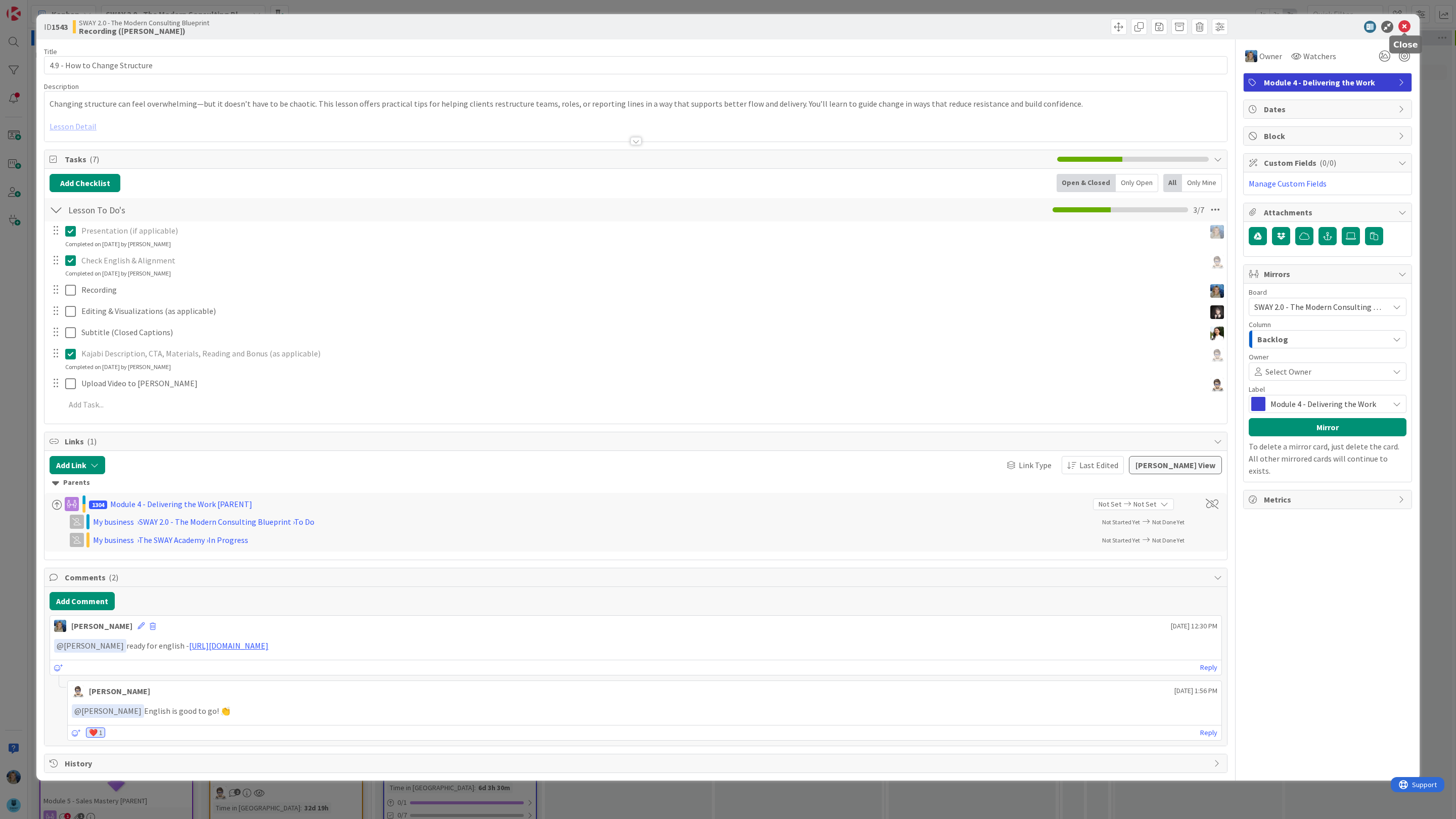
click at [1404, 27] on icon at bounding box center [1404, 27] width 12 height 12
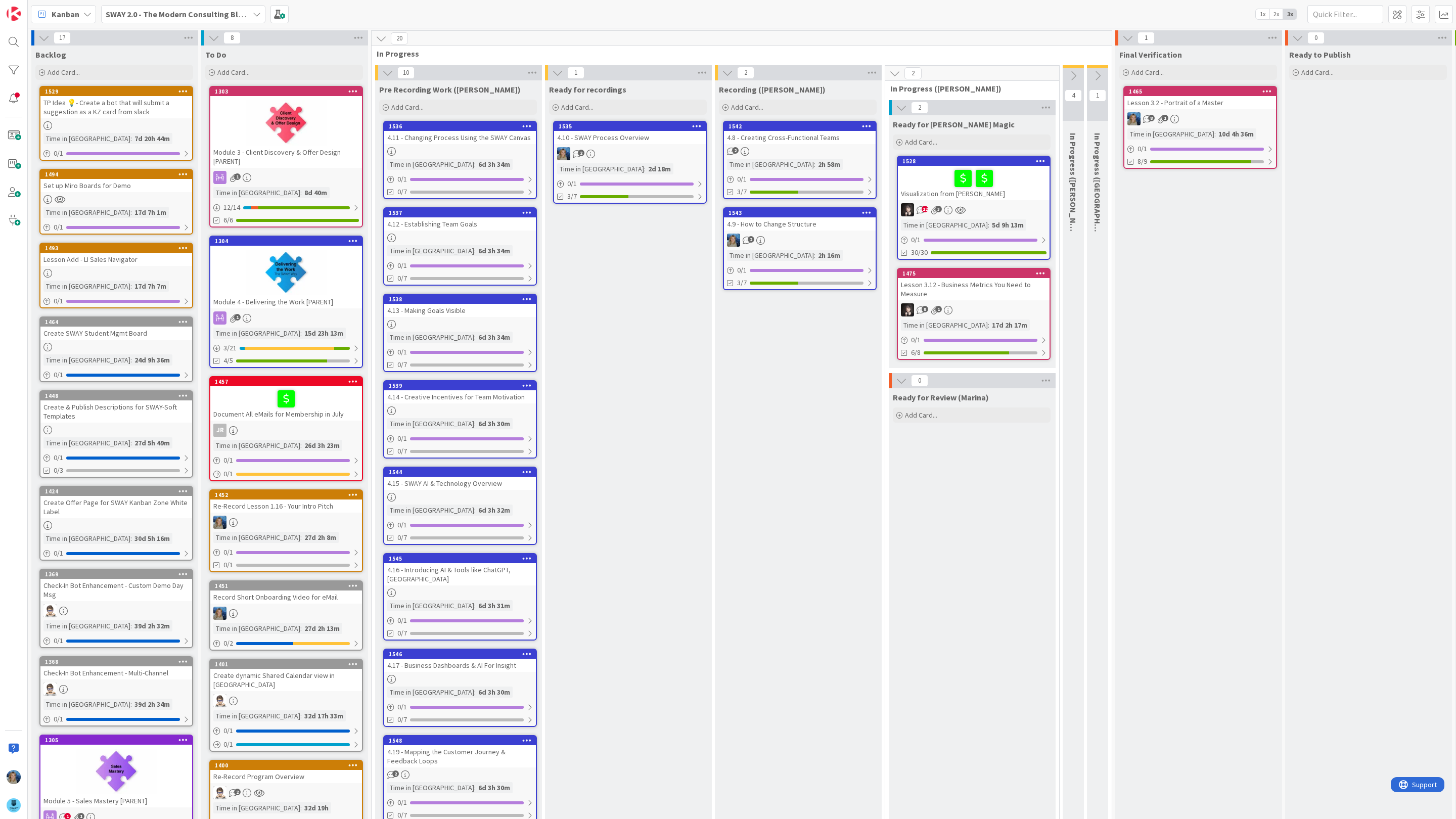
click at [828, 149] on div "2" at bounding box center [800, 151] width 152 height 9
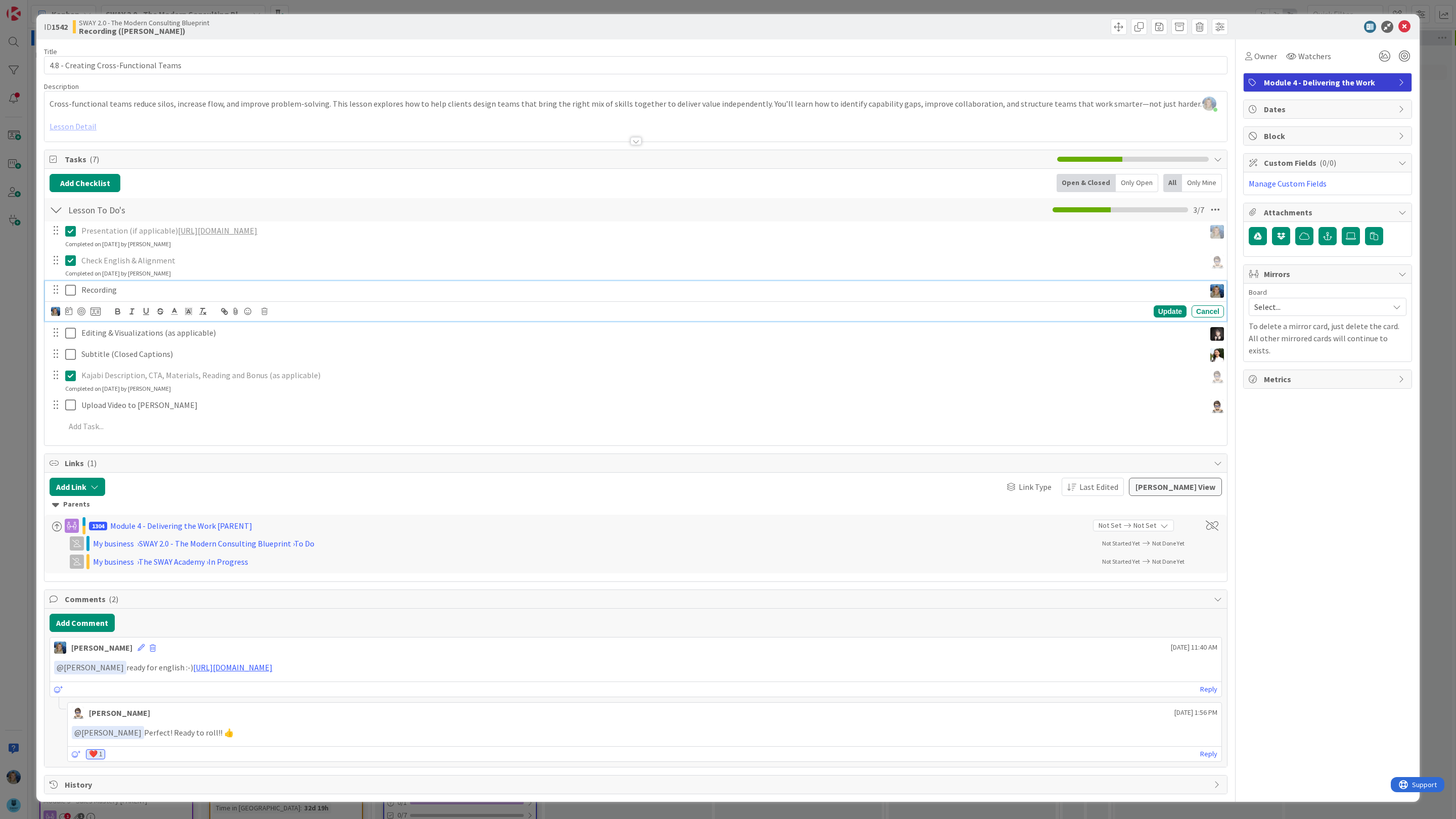
click at [187, 298] on div "Recording" at bounding box center [642, 290] width 1128 height 18
click at [233, 336] on p "Editing & Visualizations (as applicable)" at bounding box center [641, 333] width 1120 height 12
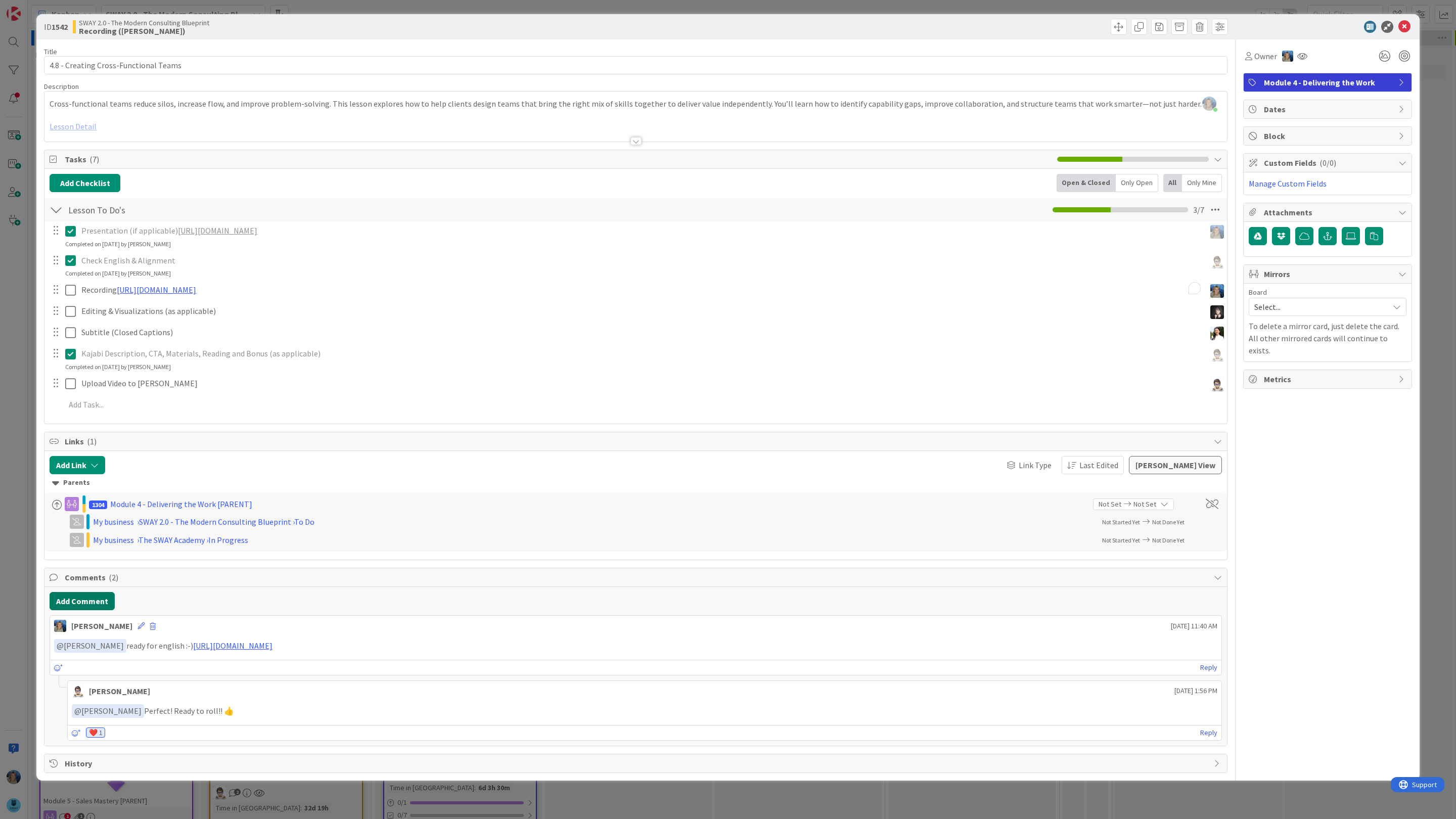
click at [90, 627] on div "Add Comment [PERSON_NAME] [DATE] 11:40 AM ﻿ @ [PERSON_NAME] ﻿ ready for english…" at bounding box center [636, 666] width 1182 height 158
click at [95, 604] on button "Add Comment" at bounding box center [82, 600] width 65 height 18
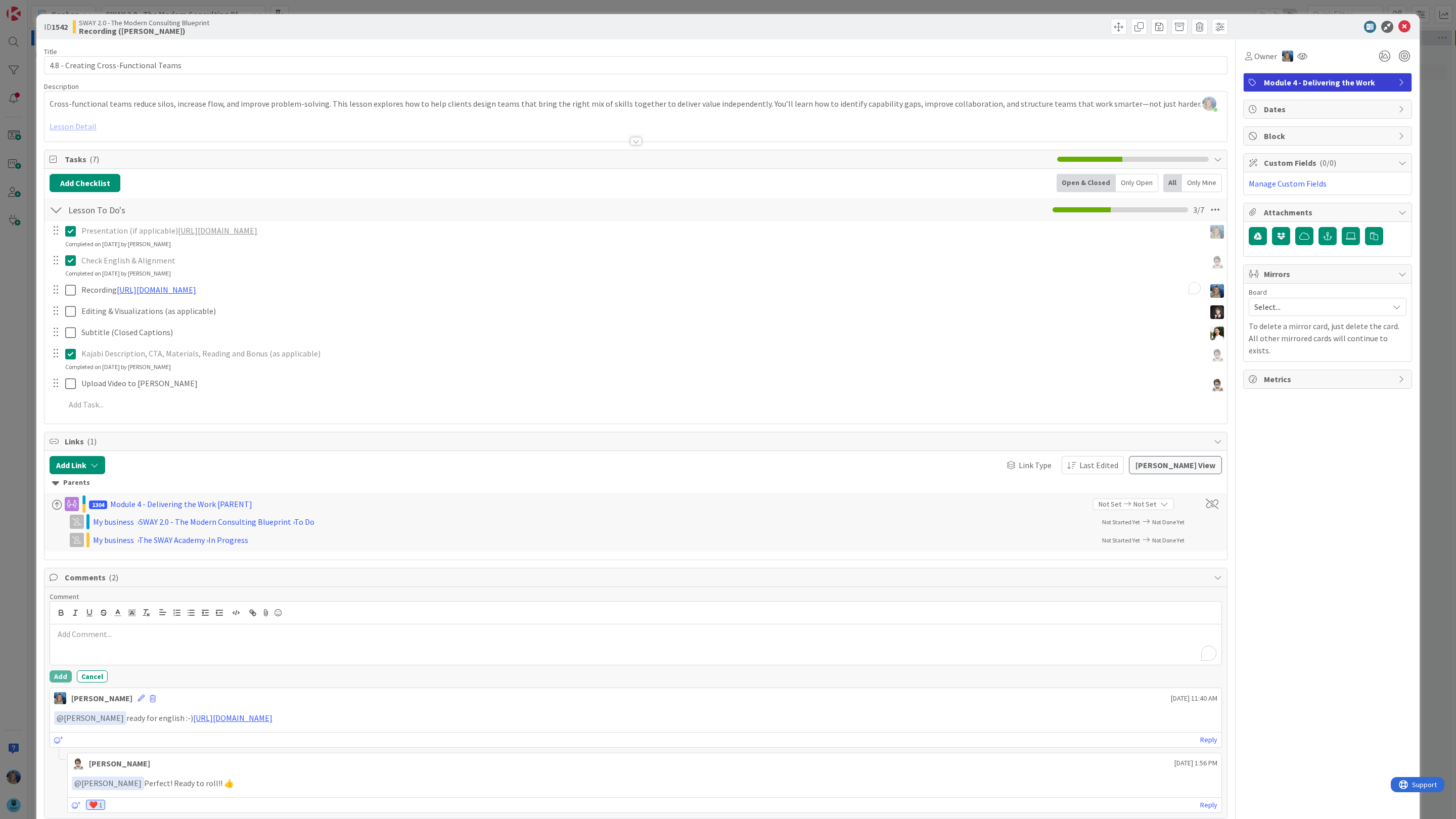
click at [105, 653] on div "To enrich screen reader interactions, please activate Accessibility in Grammarl…" at bounding box center [635, 644] width 1171 height 40
click at [125, 774] on li "[PERSON_NAME]" at bounding box center [134, 769] width 161 height 19
click at [62, 678] on button "Add" at bounding box center [61, 676] width 23 height 12
click at [1407, 28] on icon at bounding box center [1404, 27] width 12 height 12
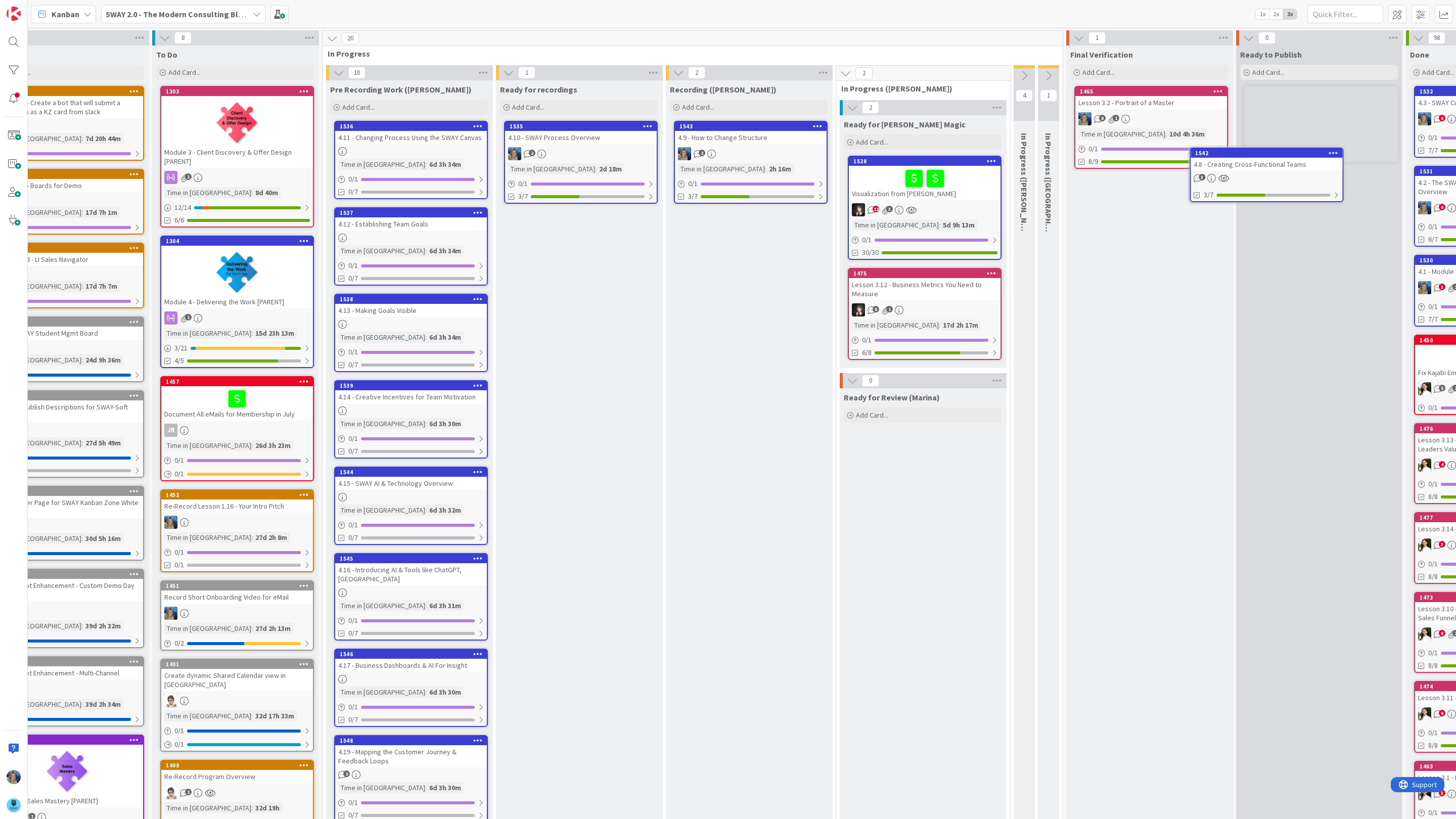
scroll to position [0, 53]
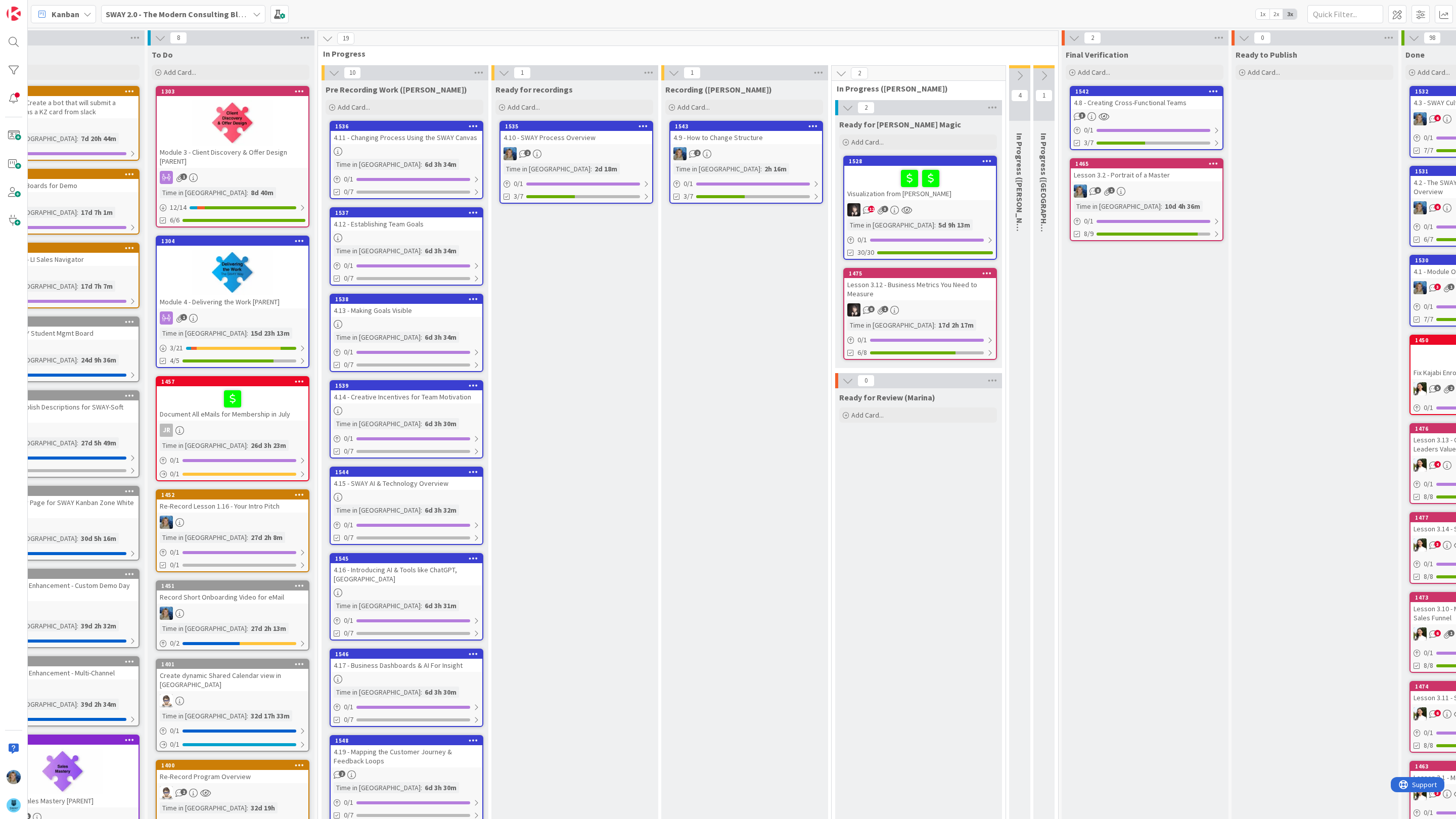
click at [1121, 105] on div "4.8 - Creating Cross-Functional Teams" at bounding box center [1146, 102] width 152 height 13
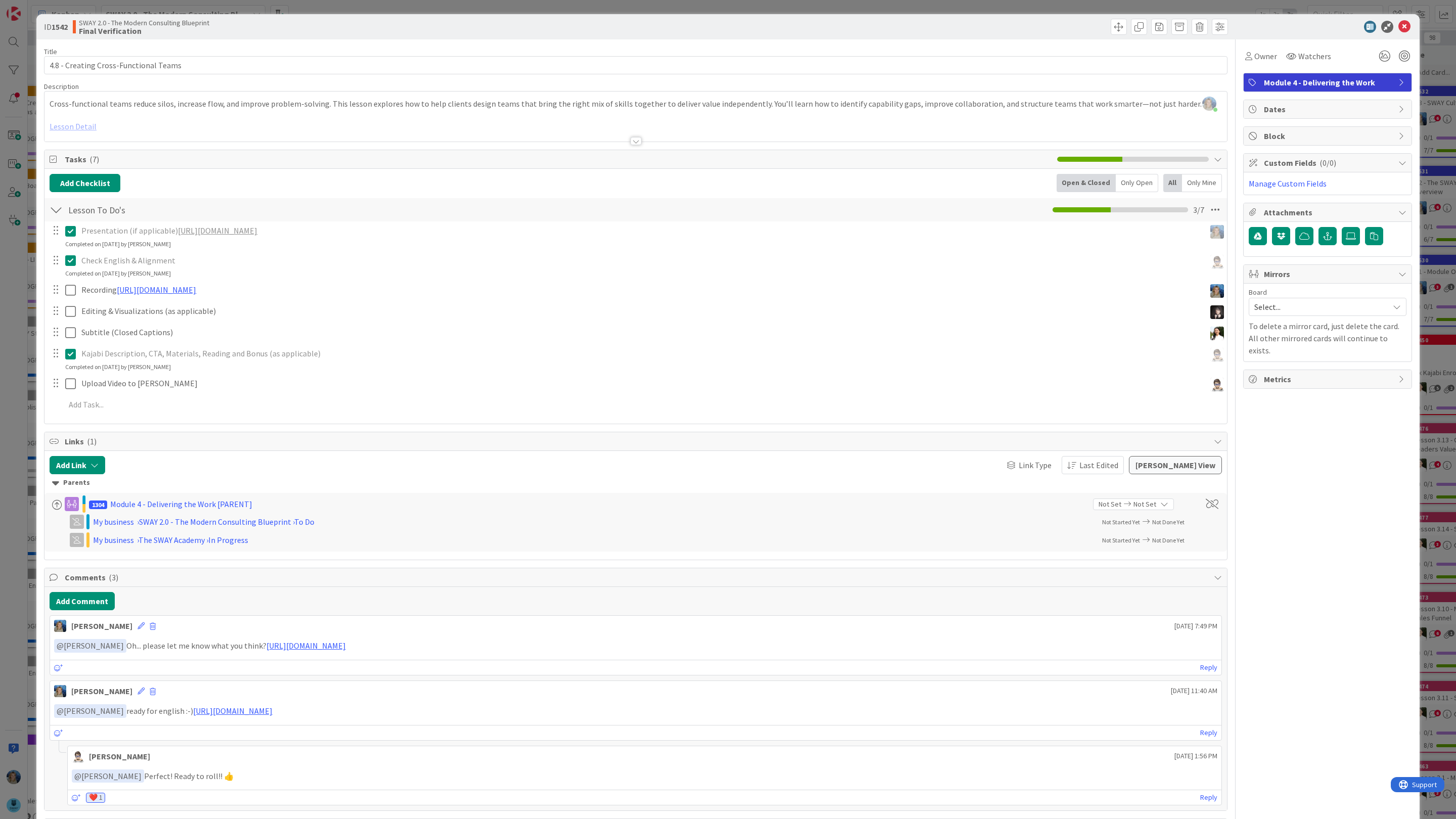
click at [1448, 383] on div "ID 1542 SWAY 2.0 - The Modern Consulting Blueprint Final Verification Title 37 …" at bounding box center [728, 409] width 1456 height 819
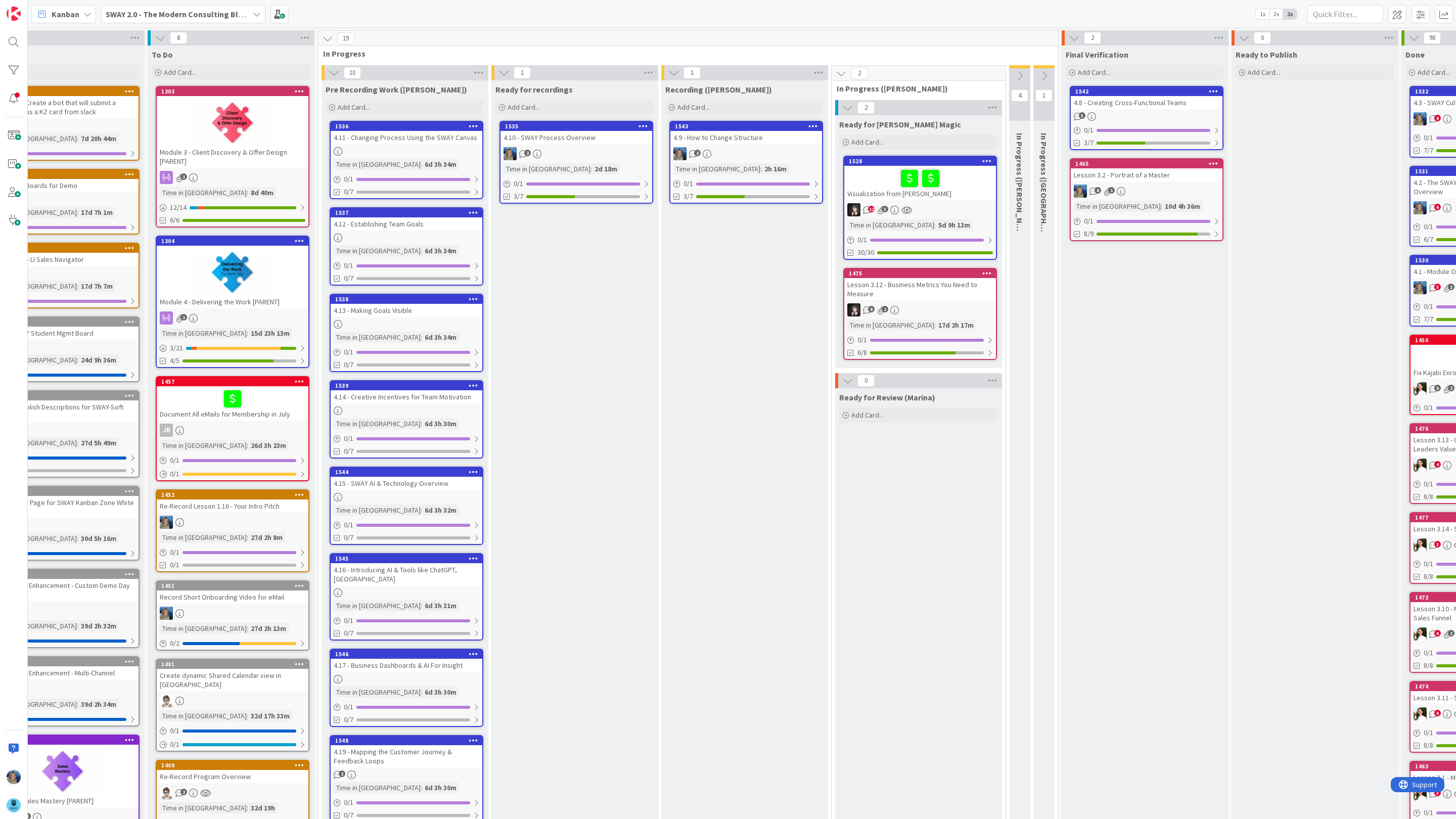
click at [744, 144] on link "1543 4.9 - How to Change Structure 2 Time in [GEOGRAPHIC_DATA] : 2h 16m 0 / 1 3…" at bounding box center [746, 162] width 153 height 83
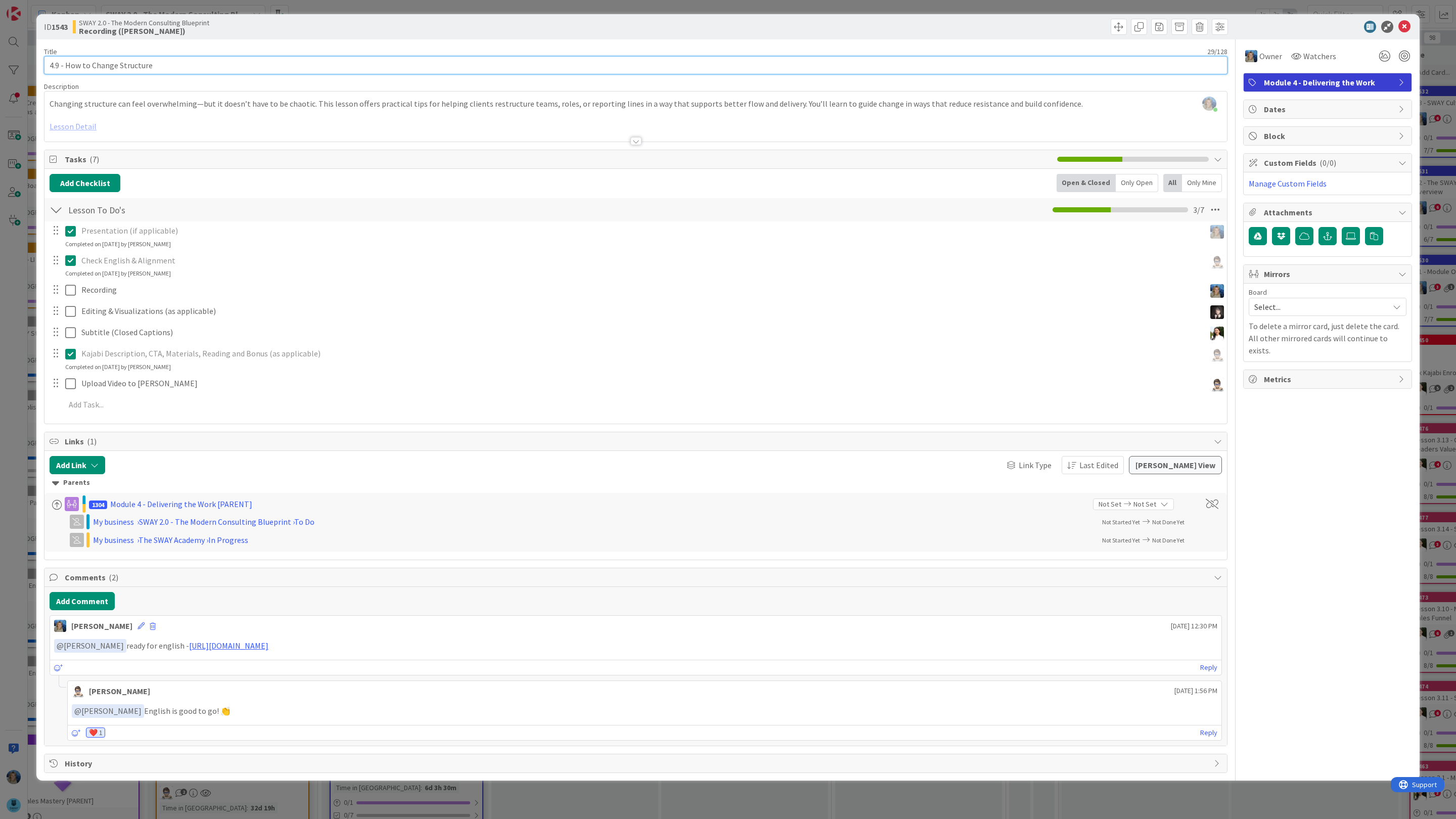
drag, startPoint x: 185, startPoint y: 65, endPoint x: 40, endPoint y: 63, distance: 145.0
click at [40, 63] on div "ID 1543 SWAY 2.0 - The Modern Consulting Blueprint Recording (Marina) Title 29 …" at bounding box center [727, 397] width 1383 height 766
click at [113, 63] on input "4.9 - How to Change Structure" at bounding box center [636, 65] width 1184 height 18
drag, startPoint x: 153, startPoint y: 65, endPoint x: 26, endPoint y: 61, distance: 127.1
click at [26, 62] on div "ID 1543 SWAY 2.0 - The Modern Consulting Blueprint Recording (Marina) Title 29 …" at bounding box center [728, 409] width 1456 height 819
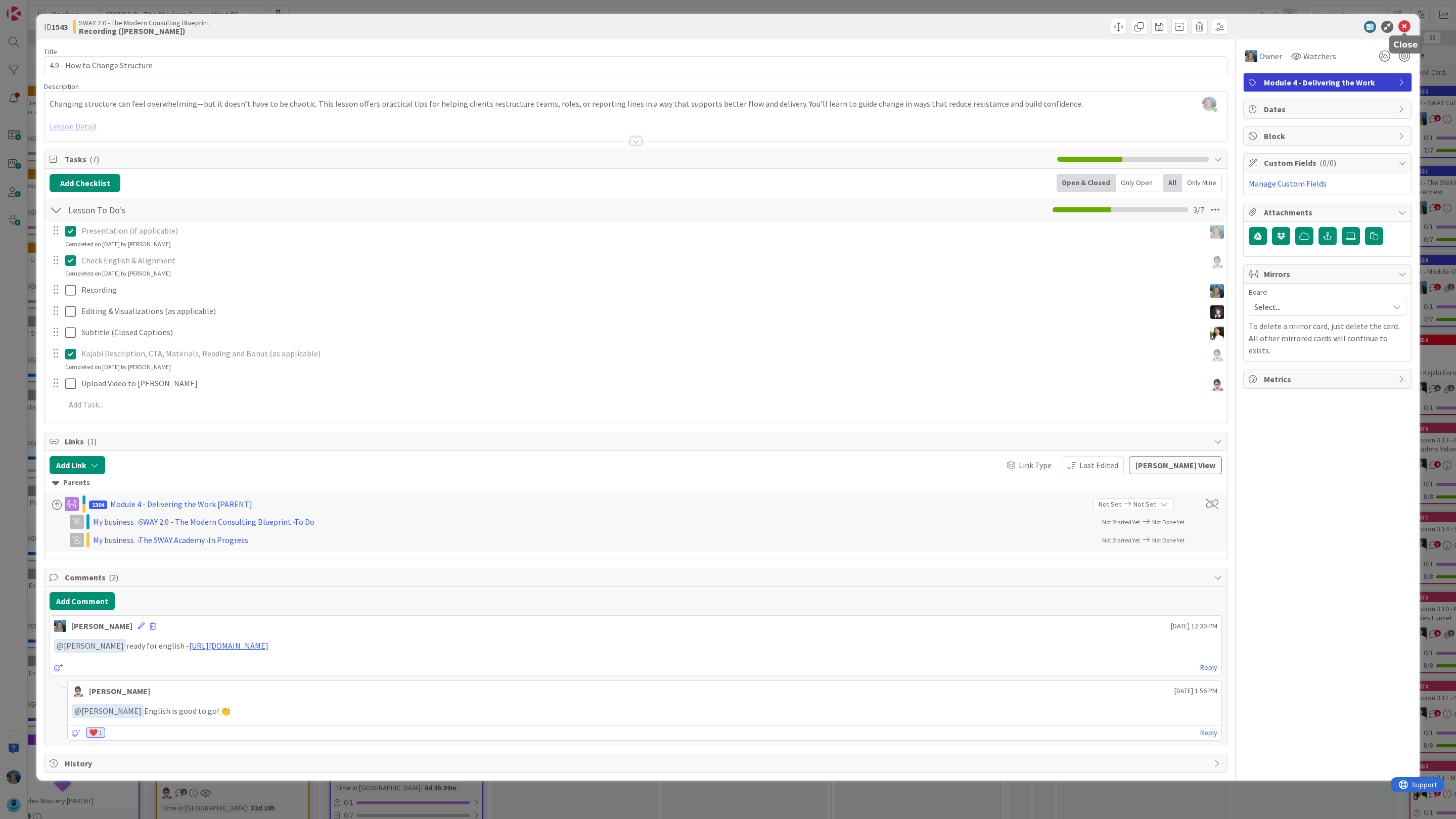
click at [1405, 25] on icon at bounding box center [1404, 27] width 12 height 12
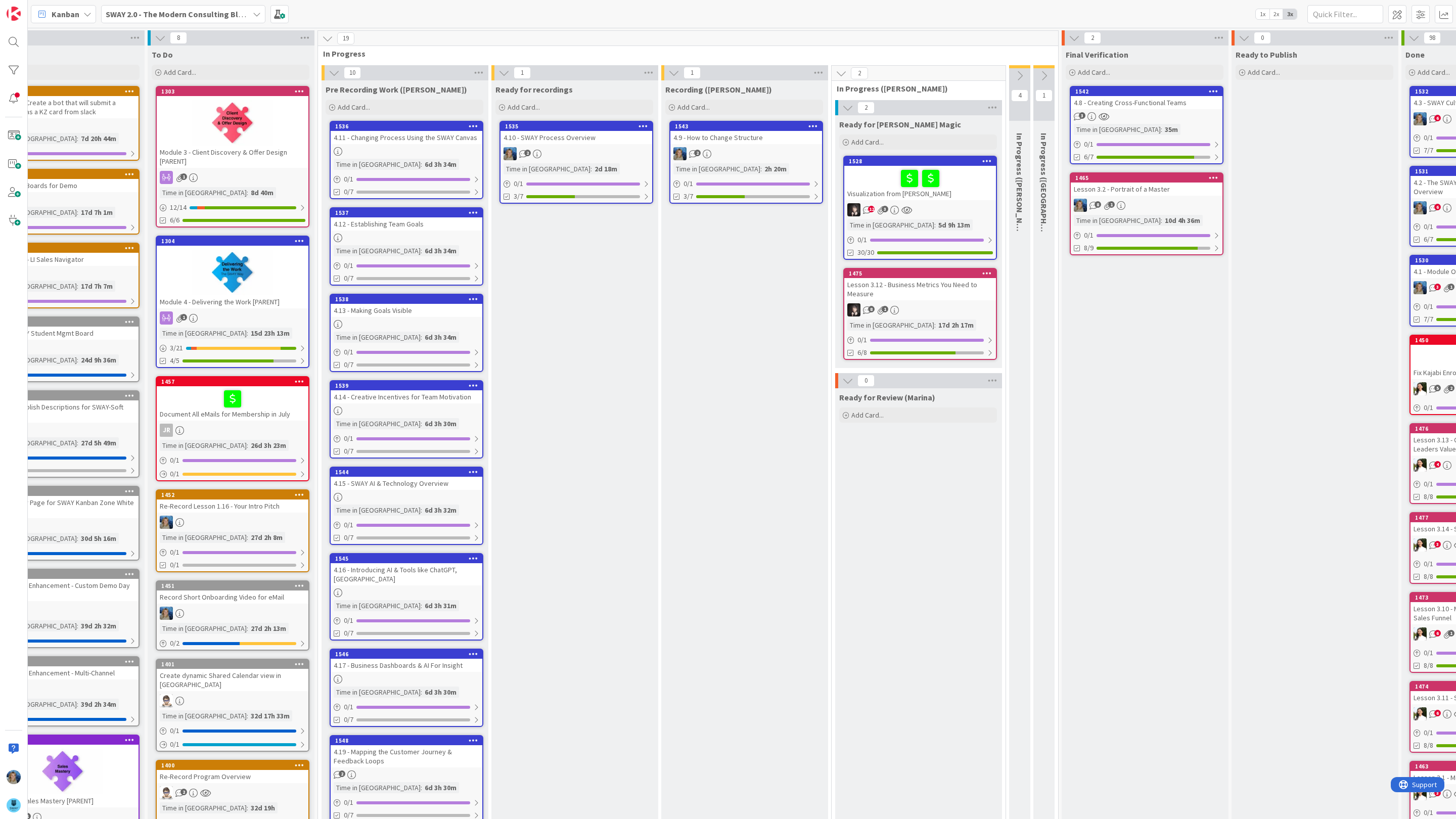
click at [719, 144] on link "1543 4.9 - How to Change Structure 2 Time in [GEOGRAPHIC_DATA] : 2h 20m 0 / 1 3…" at bounding box center [746, 162] width 153 height 83
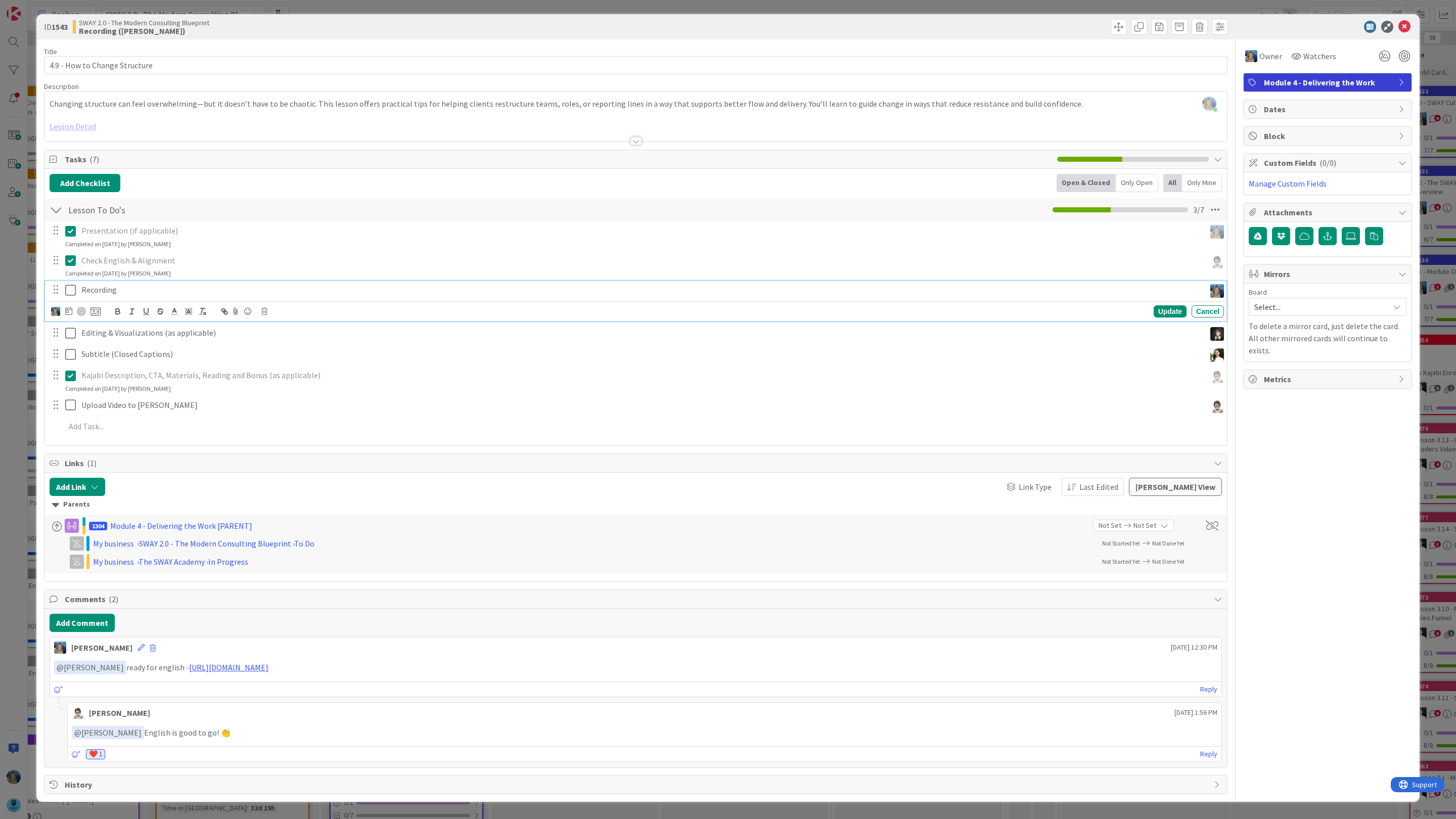
click at [167, 296] on p "Recording" at bounding box center [641, 290] width 1120 height 12
click at [100, 622] on button "Add Comment" at bounding box center [82, 622] width 65 height 18
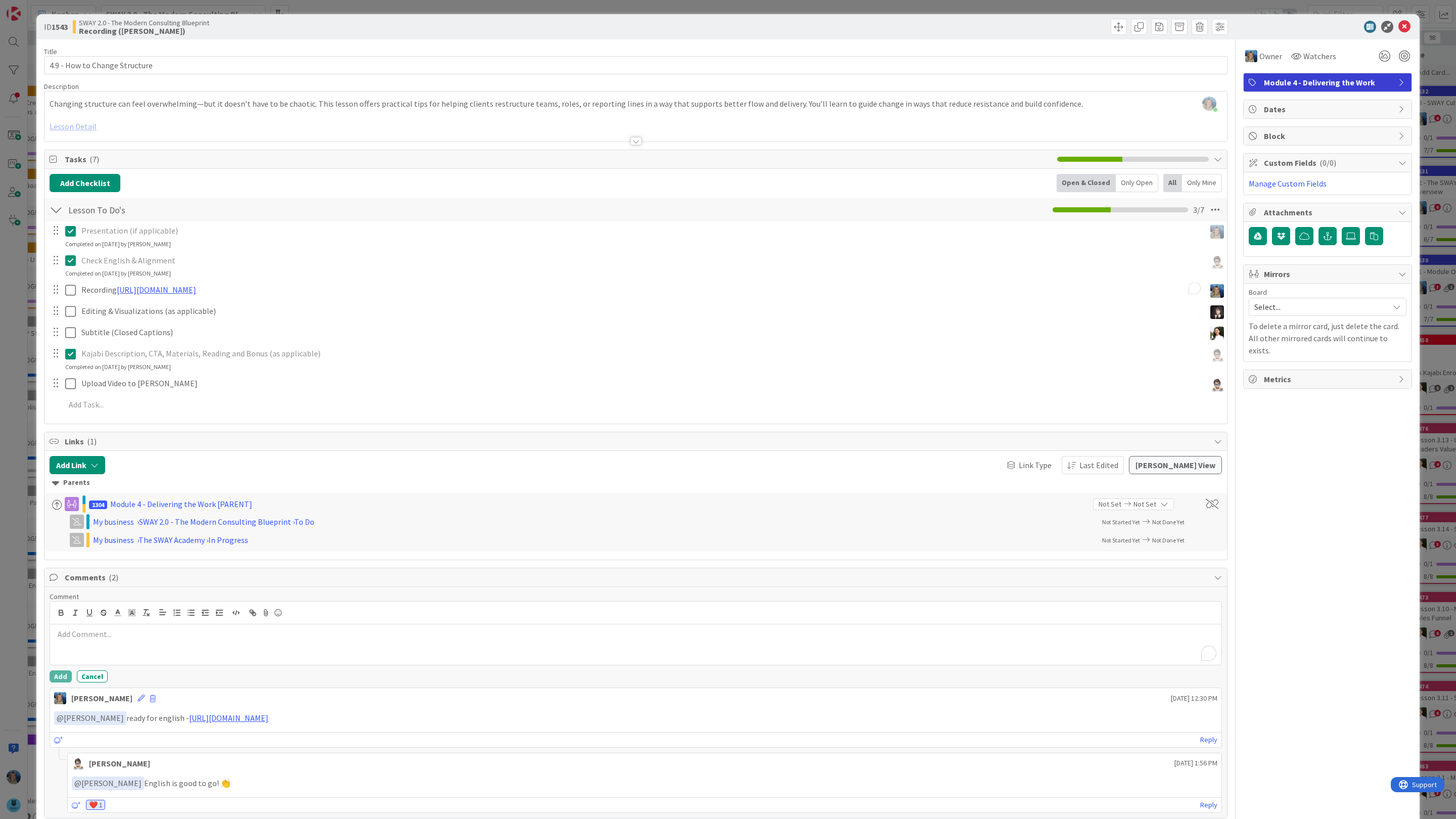
click at [109, 651] on div "To enrich screen reader interactions, please activate Accessibility in Grammarl…" at bounding box center [635, 644] width 1171 height 40
click at [130, 767] on li "[PERSON_NAME]" at bounding box center [134, 769] width 161 height 19
click at [62, 680] on button "Add" at bounding box center [61, 676] width 23 height 12
click at [1403, 25] on icon at bounding box center [1404, 27] width 12 height 12
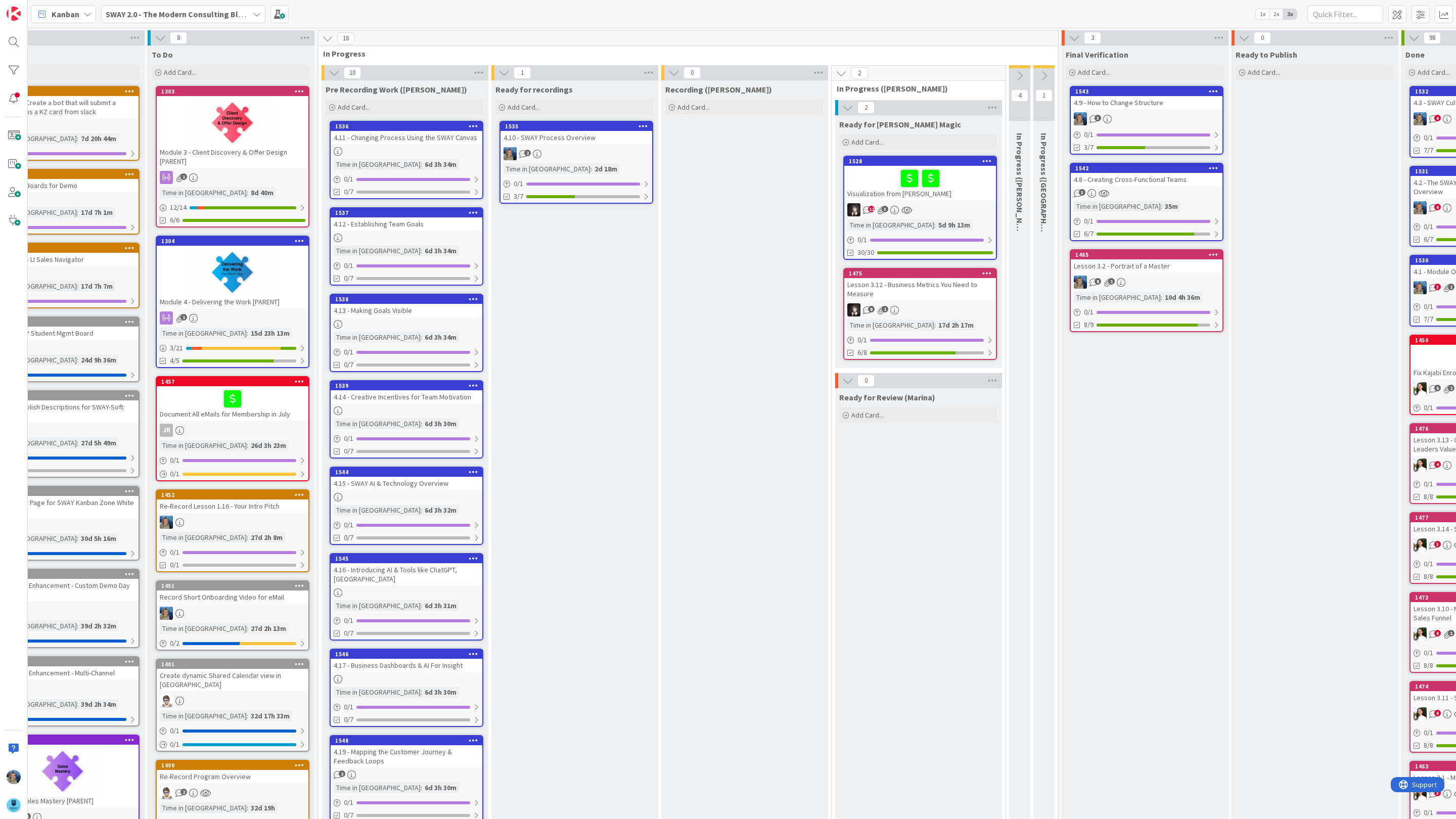
click at [1128, 118] on div "3" at bounding box center [1146, 118] width 152 height 13
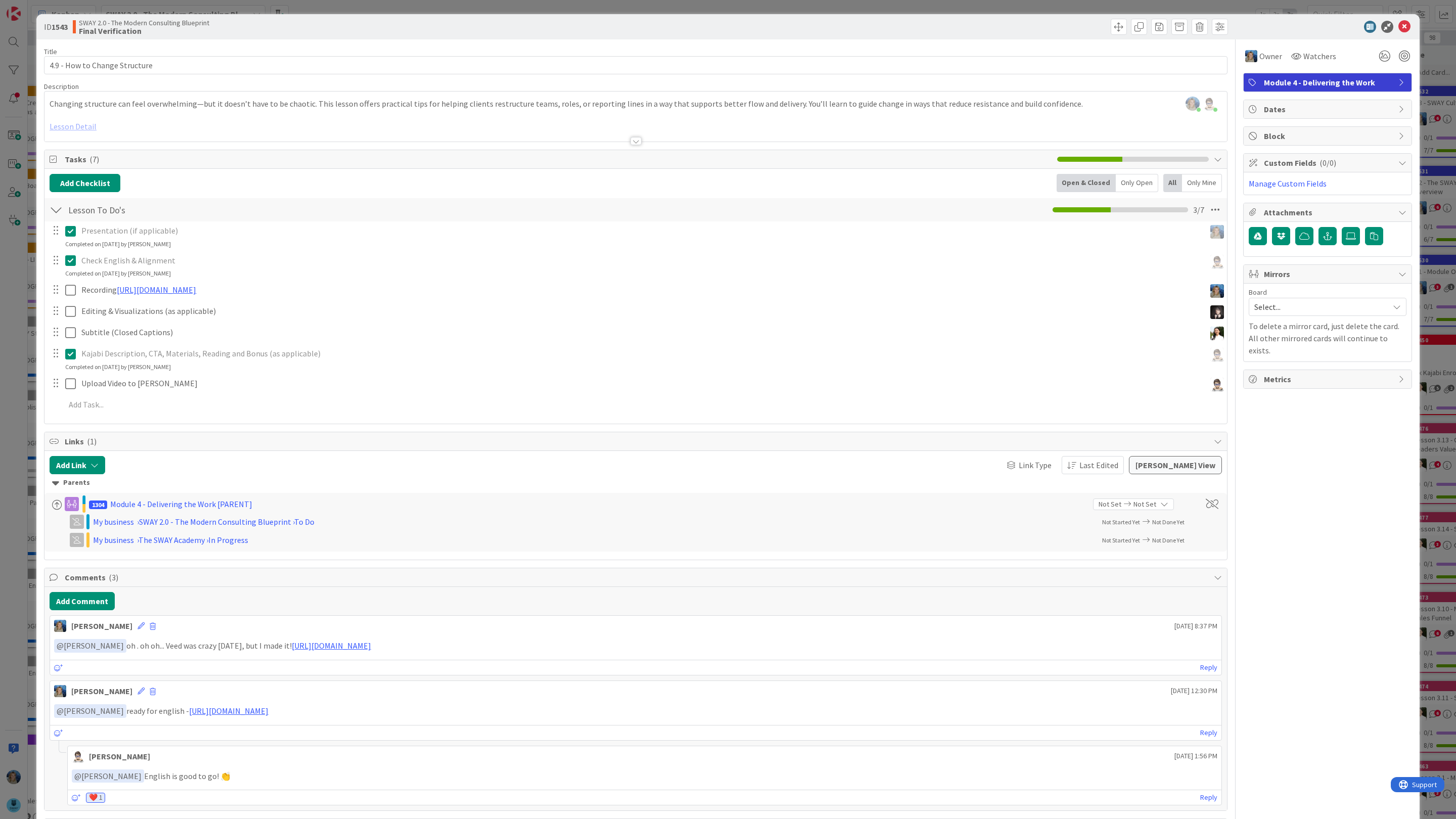
scroll to position [0, 53]
